Goal: Information Seeking & Learning: Learn about a topic

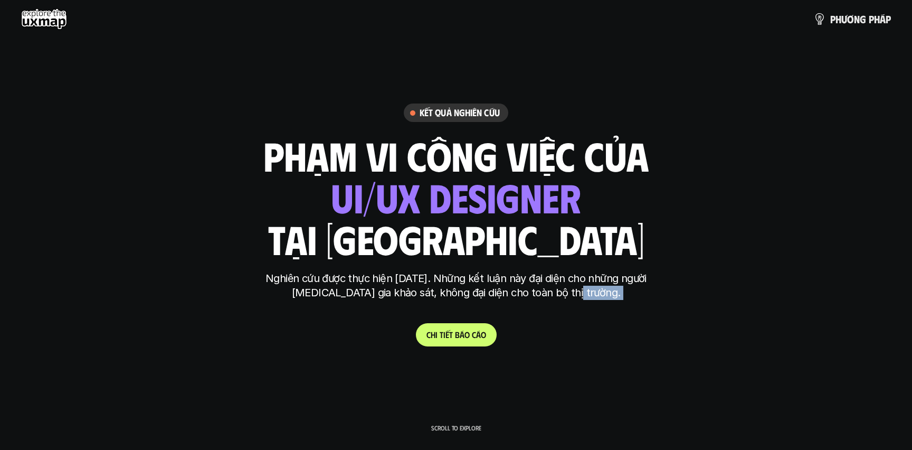
drag, startPoint x: 623, startPoint y: 295, endPoint x: 258, endPoint y: 286, distance: 365.9
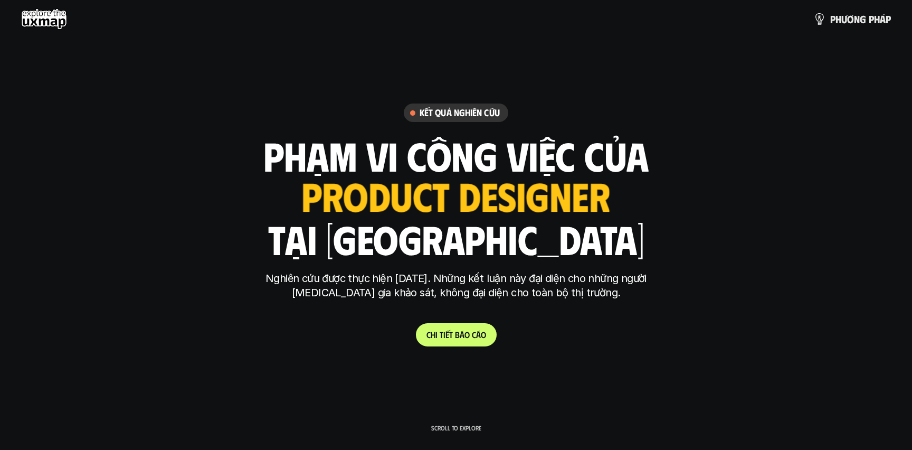
click at [532, 274] on p "Nghiên cứu được thực hiện [DATE]. Những kết luận này đại diện cho những người […" at bounding box center [456, 285] width 396 height 29
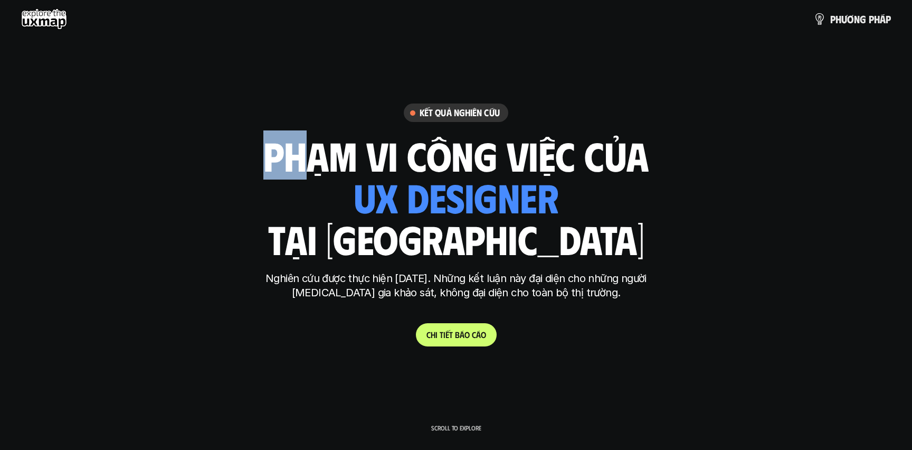
drag, startPoint x: 263, startPoint y: 151, endPoint x: 447, endPoint y: 199, distance: 190.2
click at [296, 151] on h1 "phạm vi công việc của" at bounding box center [455, 155] width 385 height 44
click at [503, 266] on div "Kết quả nghiên cứu phạm vi công việc của ui designer ui/ux designer product des…" at bounding box center [456, 224] width 396 height 242
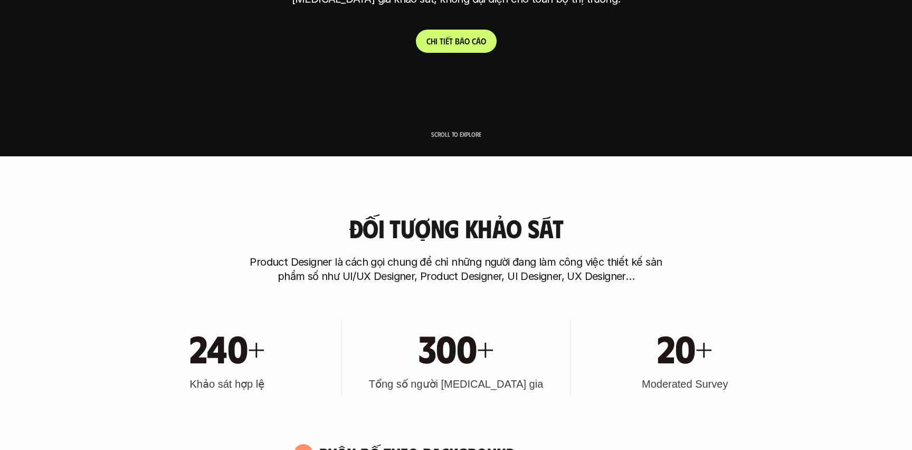
scroll to position [475, 0]
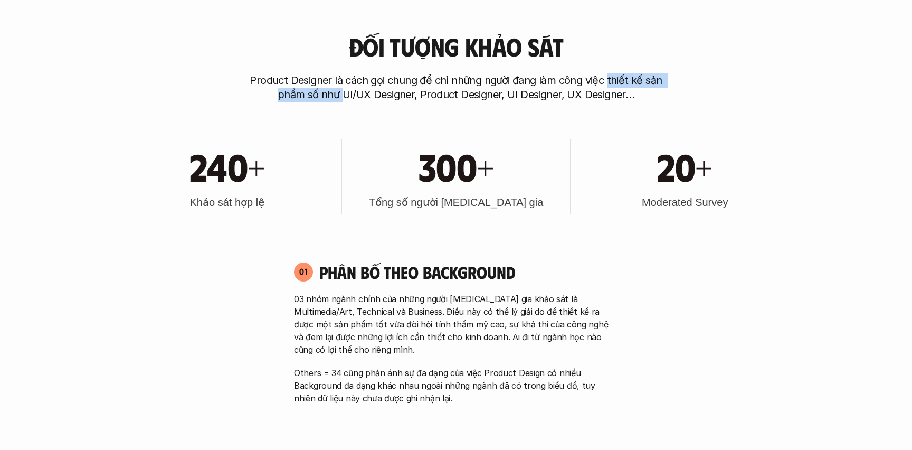
drag, startPoint x: 342, startPoint y: 94, endPoint x: 608, endPoint y: 87, distance: 266.1
click at [609, 87] on p "Product Designer là cách gọi chung để chỉ những người đang làm công việc thiết …" at bounding box center [456, 87] width 422 height 29
click at [608, 87] on p "Product Designer là cách gọi chung để chỉ những người đang làm công việc thiết …" at bounding box center [456, 87] width 422 height 29
click at [428, 353] on p "03 nhóm ngành chính của những người [MEDICAL_DATA] gia khảo sát là Multimedia/A…" at bounding box center [456, 323] width 324 height 63
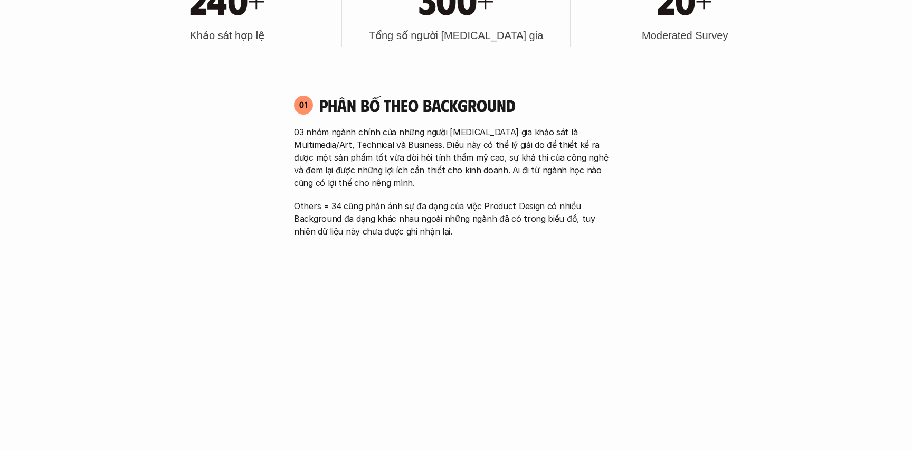
scroll to position [646, 0]
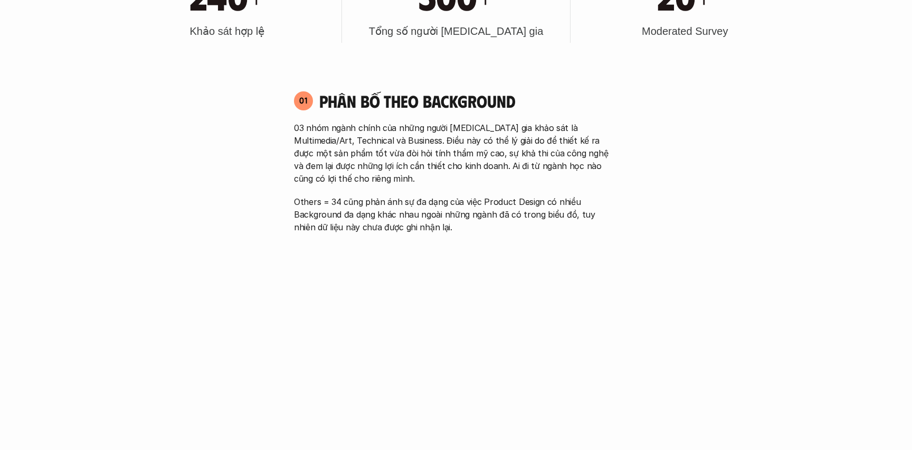
click at [420, 129] on p "03 nhóm ngành chính của những người [MEDICAL_DATA] gia khảo sát là Multimedia/A…" at bounding box center [456, 152] width 324 height 63
click at [438, 166] on p "03 nhóm ngành chính của những người [MEDICAL_DATA] gia khảo sát là Multimedia/A…" at bounding box center [456, 152] width 324 height 63
click at [449, 184] on p "03 nhóm ngành chính của những người [MEDICAL_DATA] gia khảo sát là Multimedia/A…" at bounding box center [456, 152] width 324 height 63
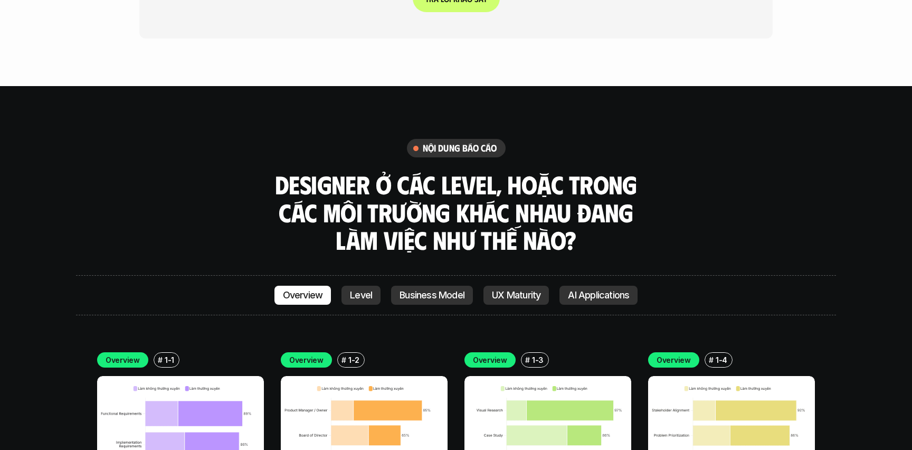
scroll to position [2815, 0]
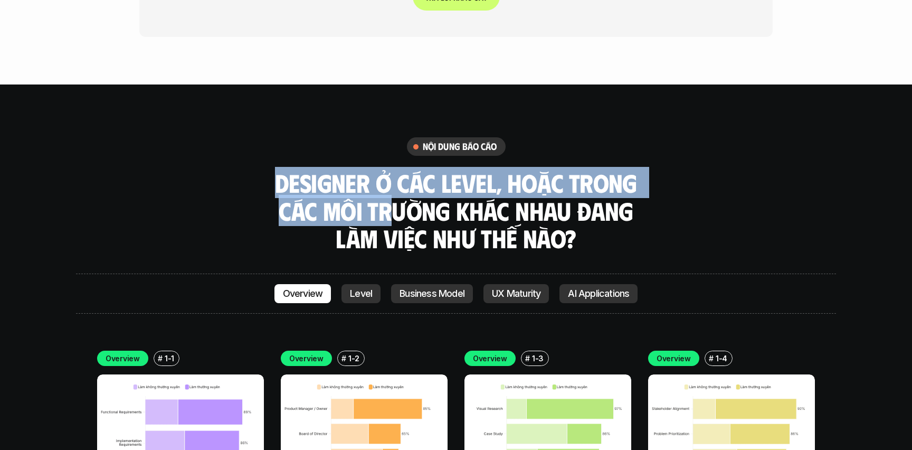
drag, startPoint x: 267, startPoint y: 137, endPoint x: 394, endPoint y: 150, distance: 127.4
click at [394, 150] on div "nội dung báo cáo Designer ở các level, hoặc trong các môi trường khác nhau đang…" at bounding box center [456, 194] width 760 height 115
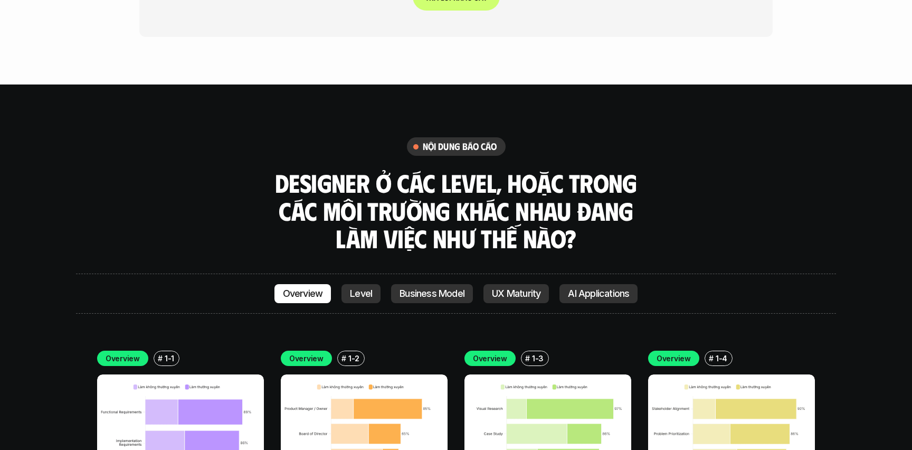
click at [585, 191] on h3 "Designer ở các level, hoặc trong các môi trường khác nhau đang làm việc như thế…" at bounding box center [455, 210] width 369 height 83
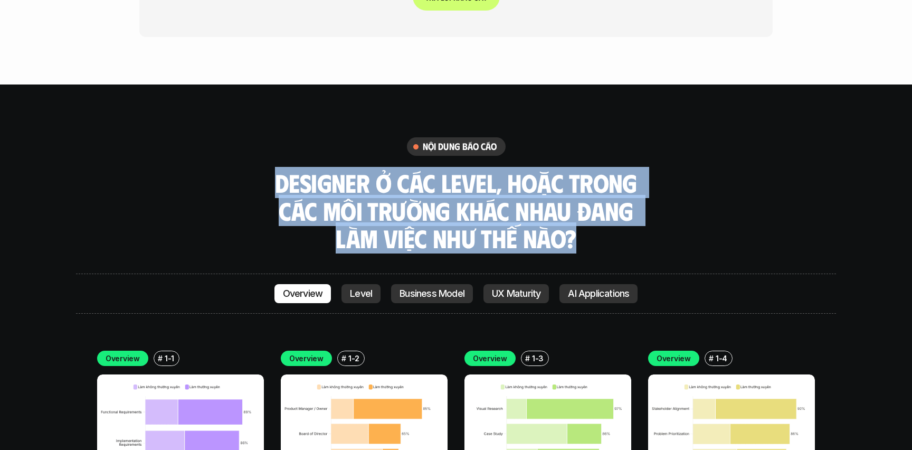
drag, startPoint x: 509, startPoint y: 187, endPoint x: 274, endPoint y: 136, distance: 240.4
click at [273, 169] on h3 "Designer ở các level, hoặc trong các môi trường khác nhau đang làm việc như thế…" at bounding box center [455, 210] width 369 height 83
copy h3 "Designer ở các level, hoặc trong các môi trường khác nhau đang làm việc như thế…"
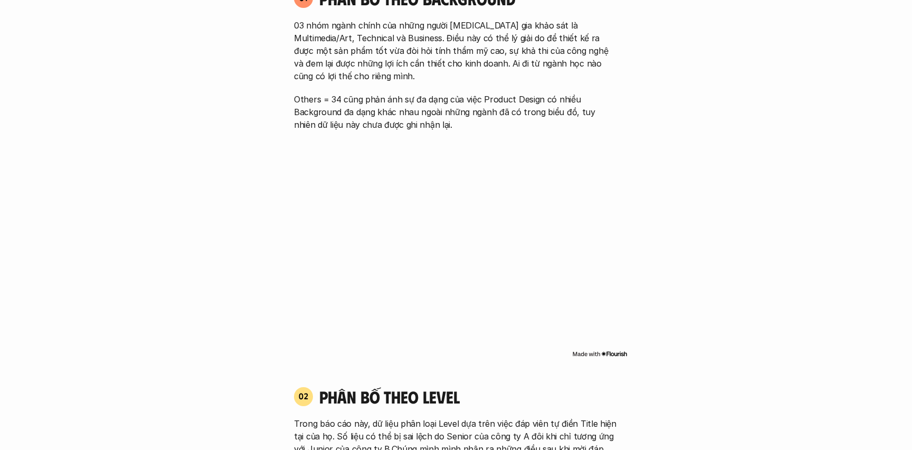
scroll to position [721, 0]
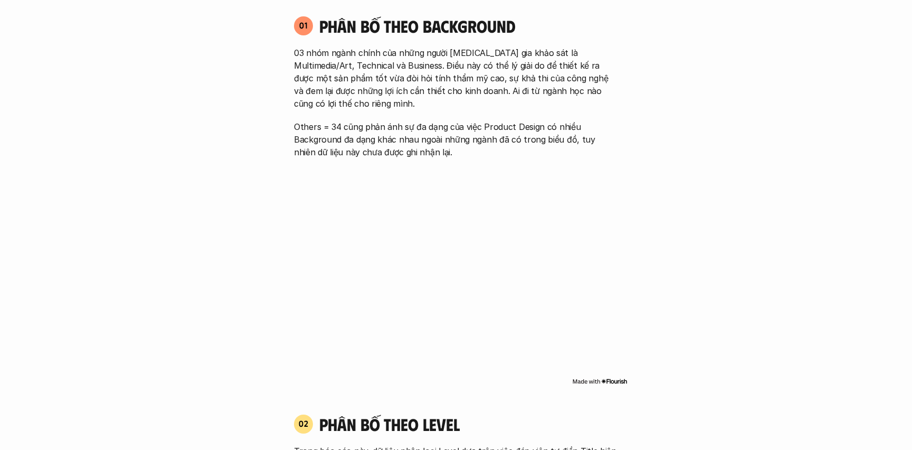
click at [456, 82] on p "03 nhóm ngành chính của những người [MEDICAL_DATA] gia khảo sát là Multimedia/A…" at bounding box center [456, 77] width 324 height 63
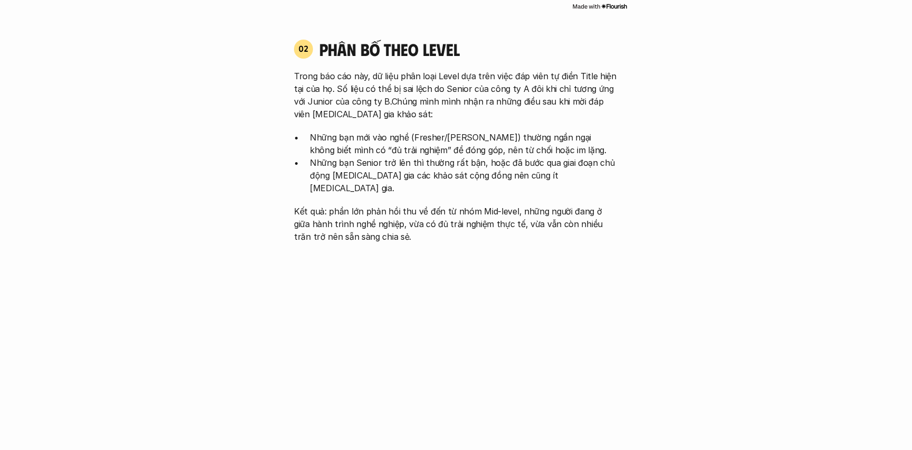
scroll to position [1117, 0]
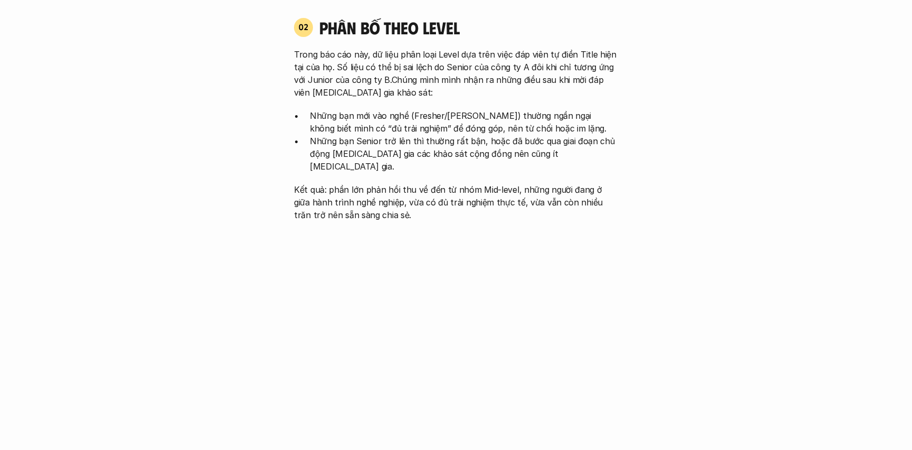
click at [462, 163] on div "Trong báo cáo này, dữ liệu phân loại Level dựa trên việc đáp viên tự điền Title…" at bounding box center [456, 134] width 324 height 173
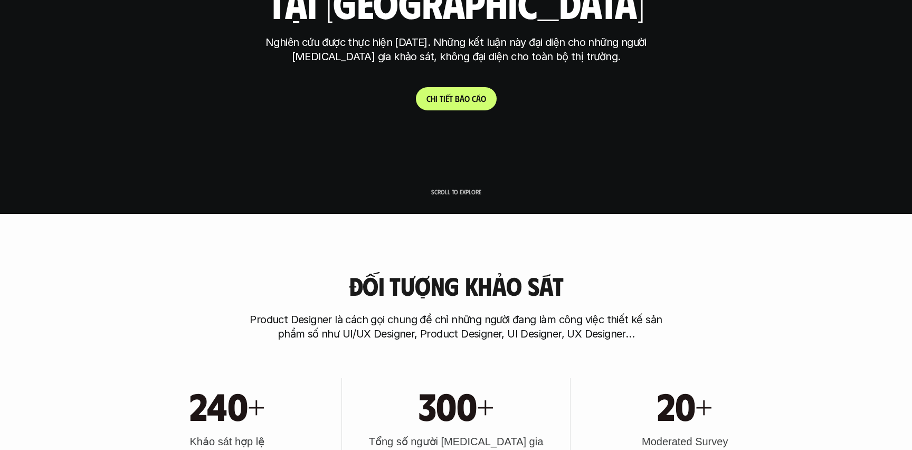
scroll to position [384, 0]
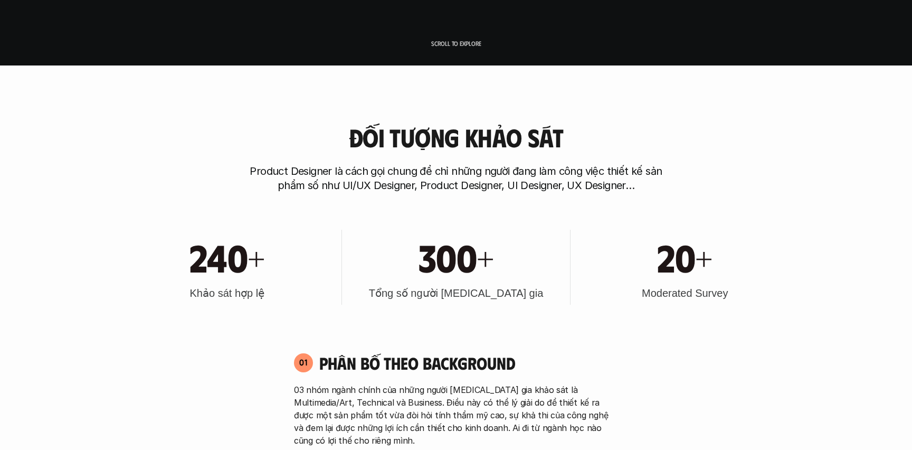
click at [472, 170] on p "Product Designer là cách gọi chung để chỉ những người đang làm công việc thiết …" at bounding box center [456, 178] width 422 height 29
drag, startPoint x: 343, startPoint y: 186, endPoint x: 415, endPoint y: 182, distance: 72.5
click at [415, 182] on p "Product Designer là cách gọi chung để chỉ những người đang làm công việc thiết …" at bounding box center [456, 178] width 422 height 29
copy p "UI/UX Designer"
